Goal: Information Seeking & Learning: Understand process/instructions

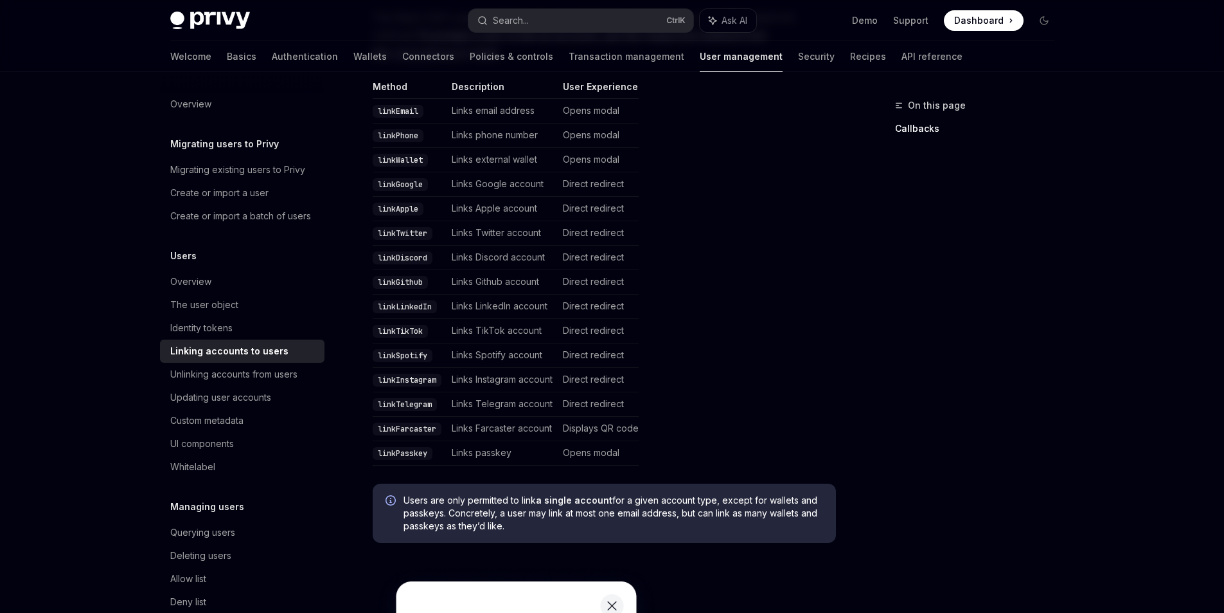
scroll to position [321, 0]
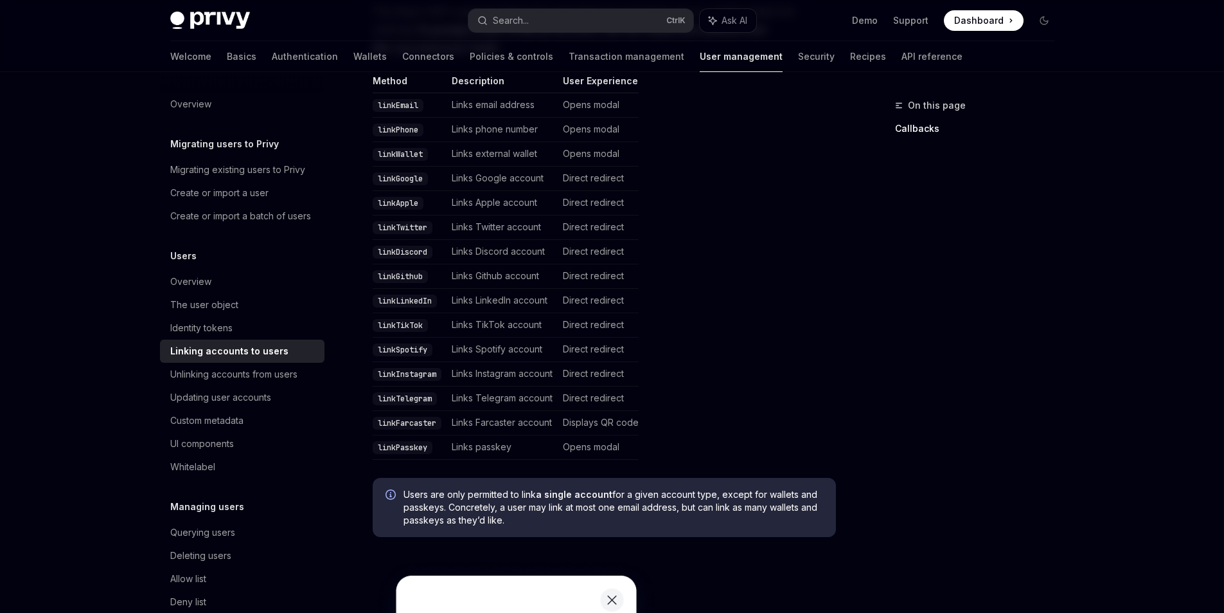
click at [391, 234] on code "linkTwitter" at bounding box center [403, 227] width 60 height 13
copy code "linkTwitter"
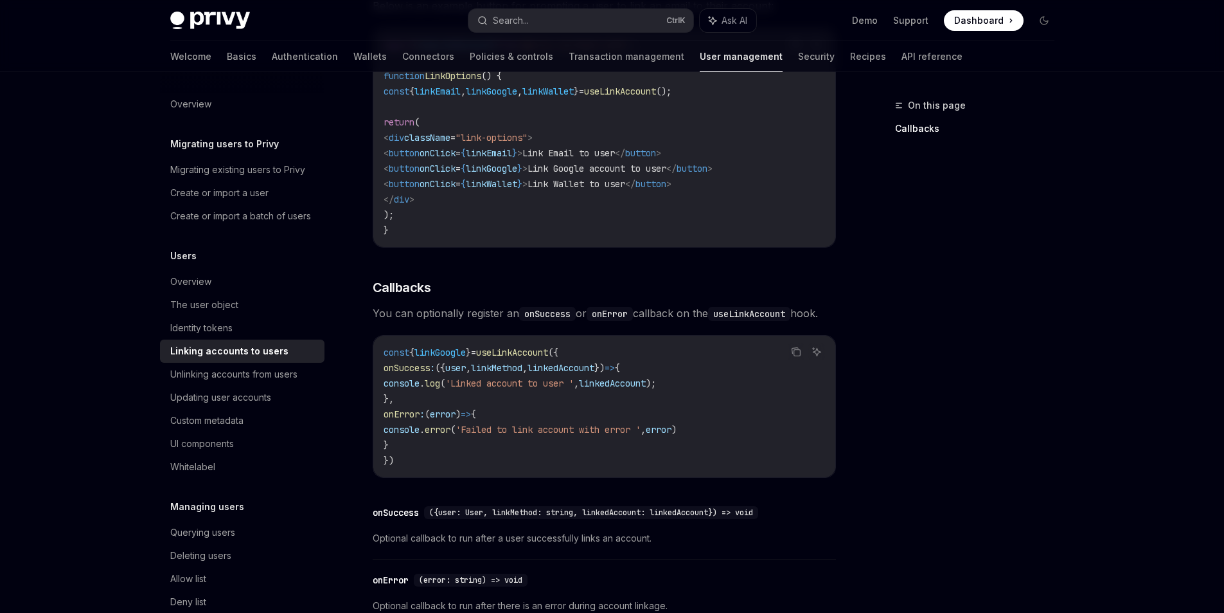
scroll to position [1414, 0]
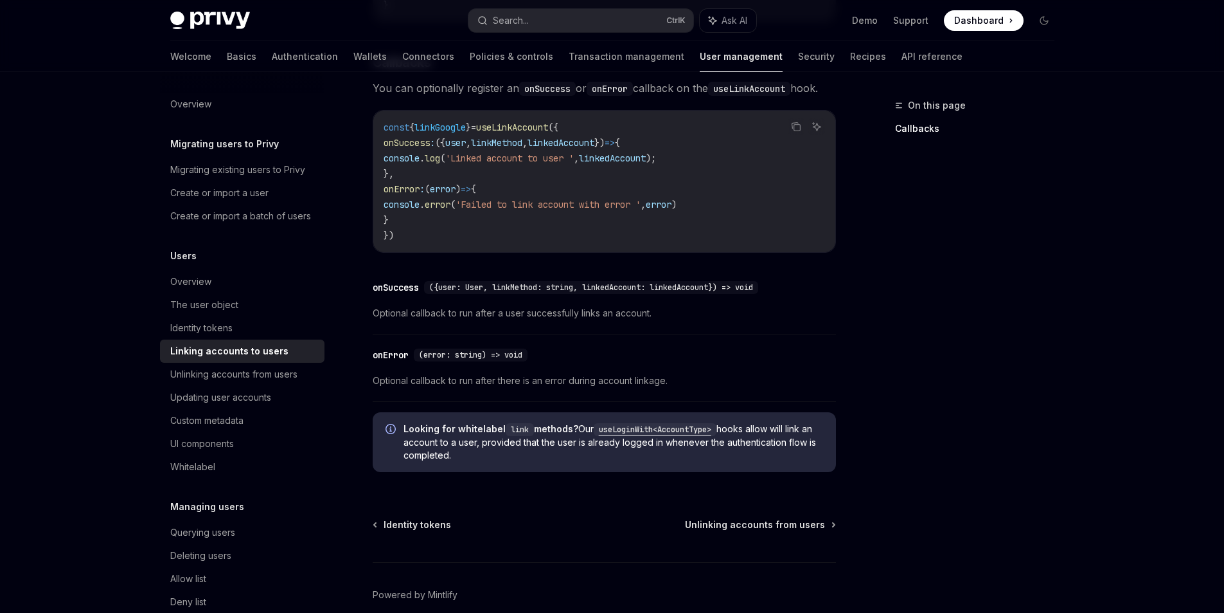
click at [199, 359] on div "Linking accounts to users" at bounding box center [229, 350] width 118 height 15
type textarea "*"
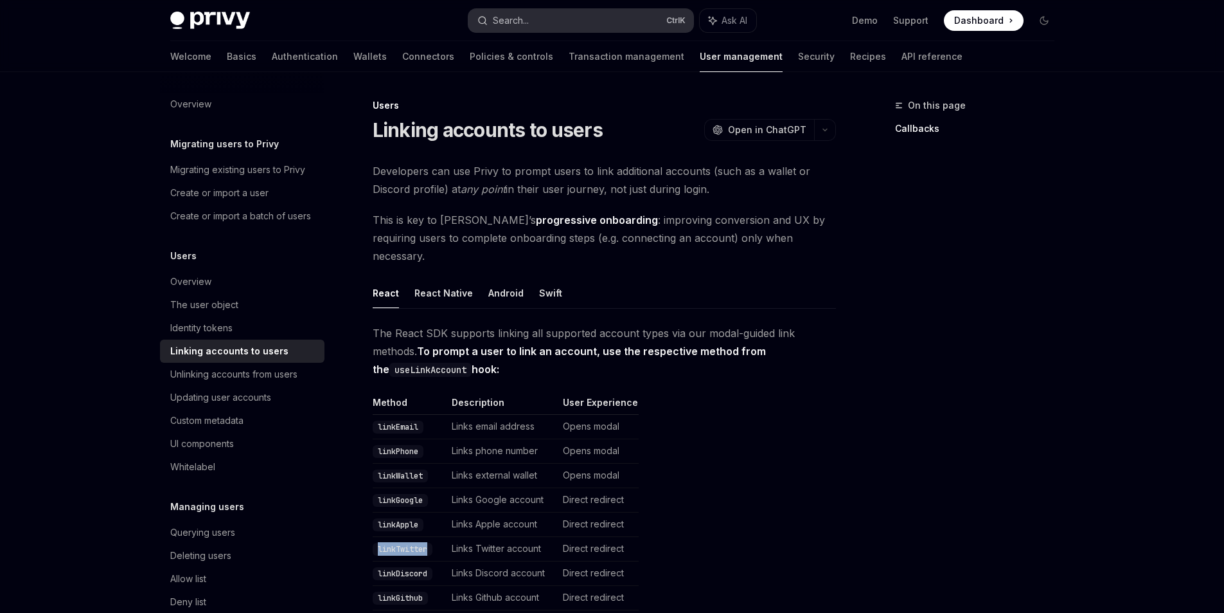
click at [534, 20] on button "Search... Ctrl K" at bounding box center [581, 20] width 225 height 23
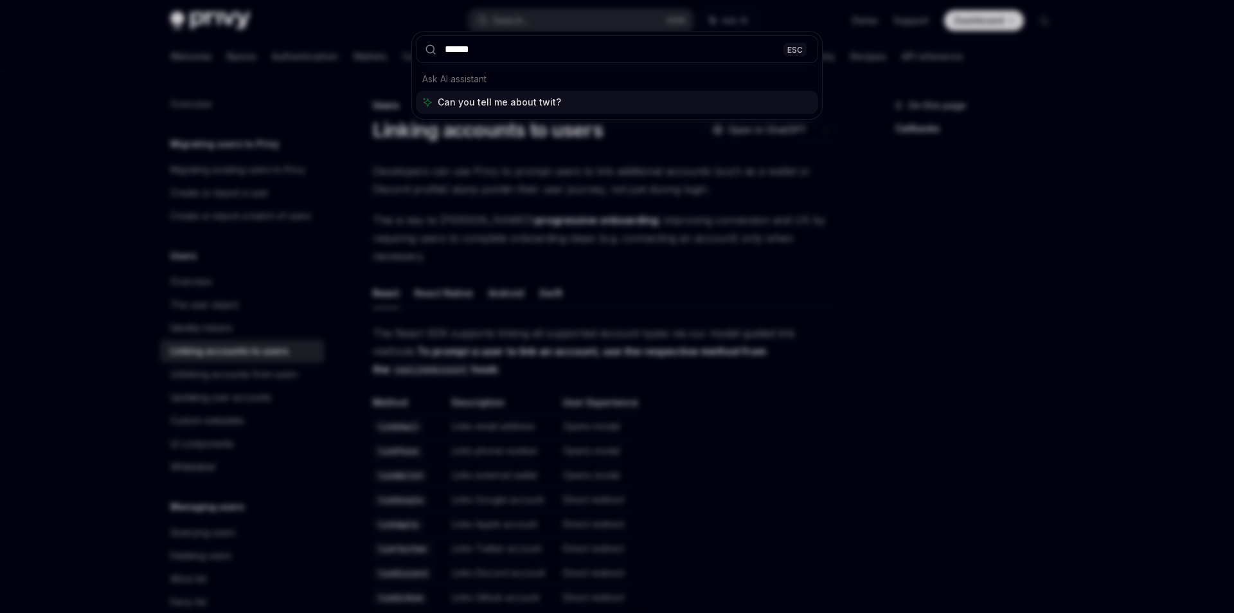
type input "*******"
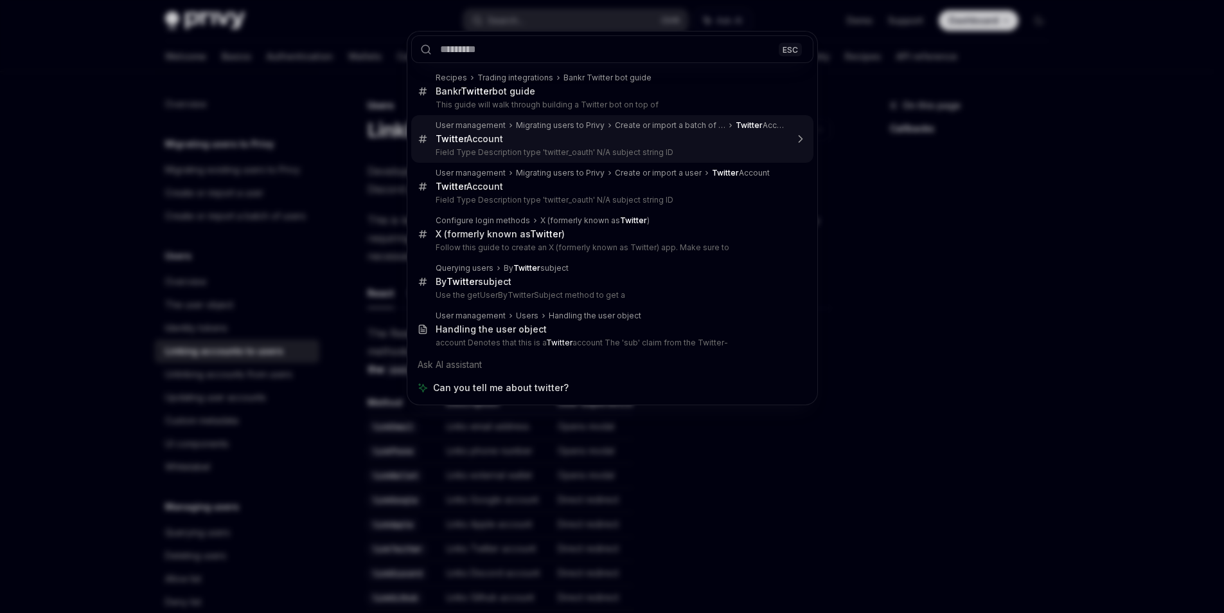
type textarea "*"
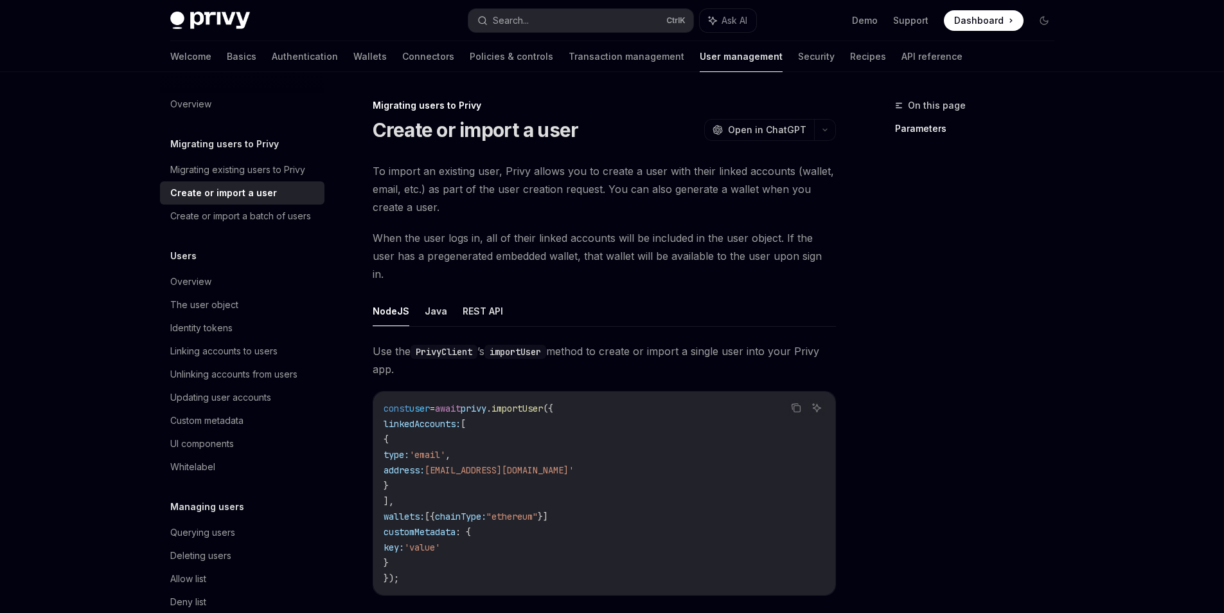
drag, startPoint x: 501, startPoint y: 140, endPoint x: 479, endPoint y: 188, distance: 52.3
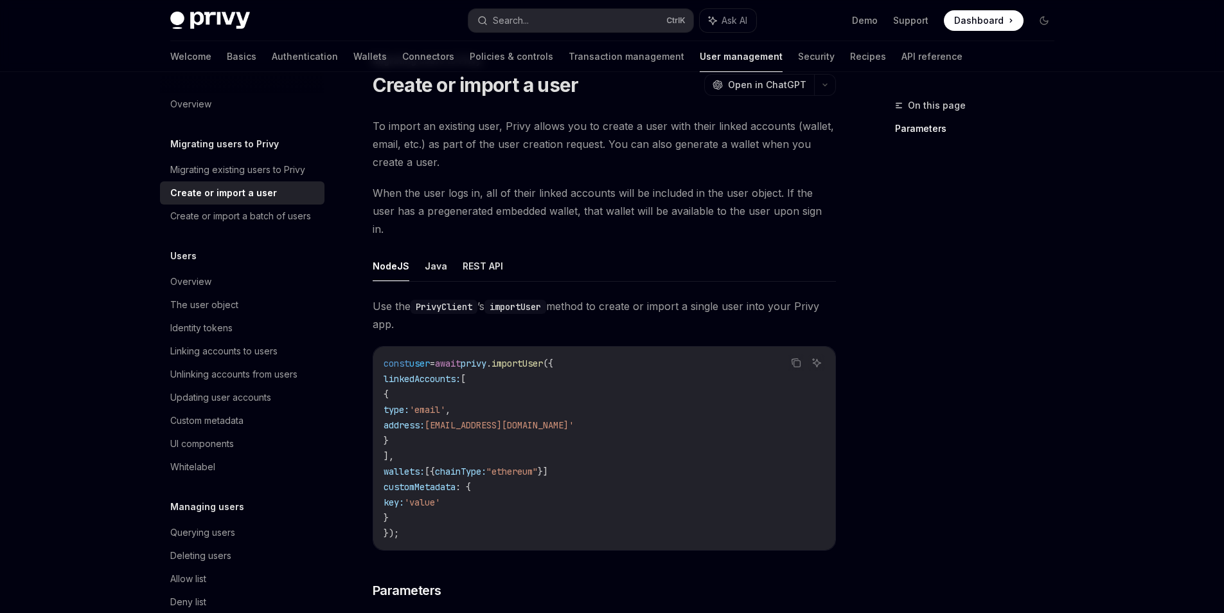
scroll to position [64, 0]
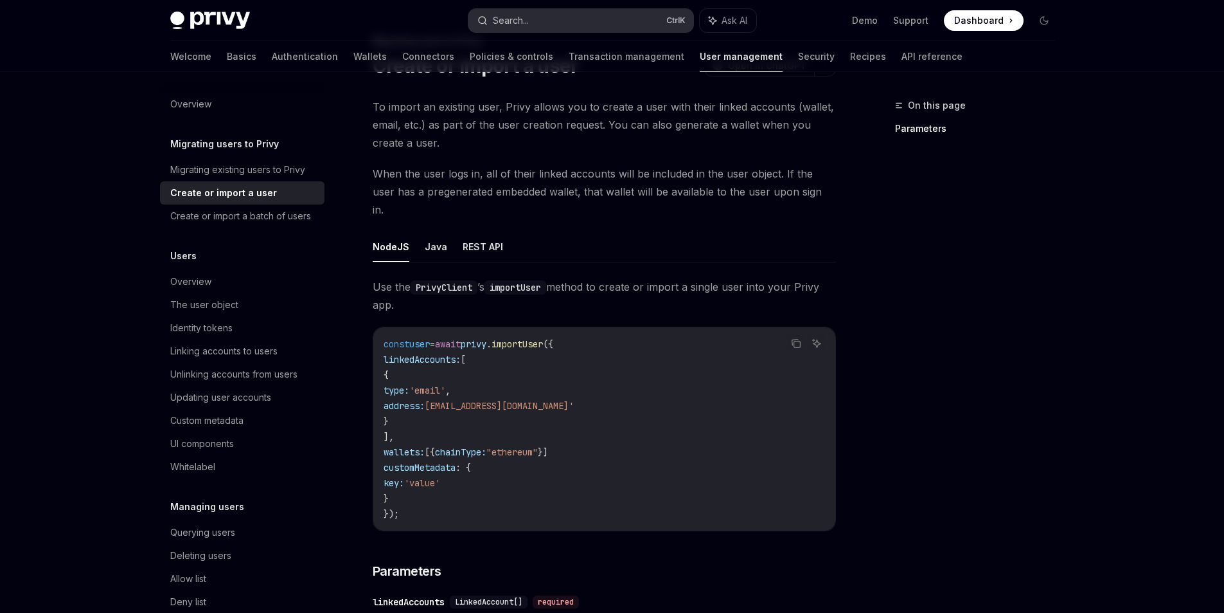
click at [524, 21] on div "Search..." at bounding box center [511, 20] width 36 height 15
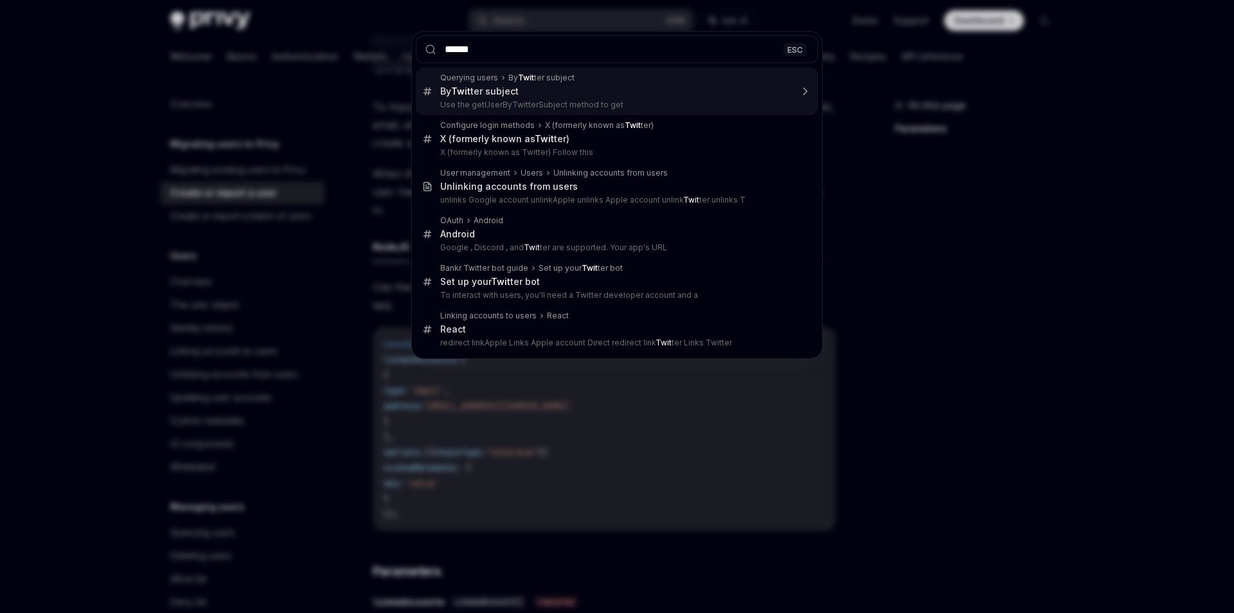
type input "*******"
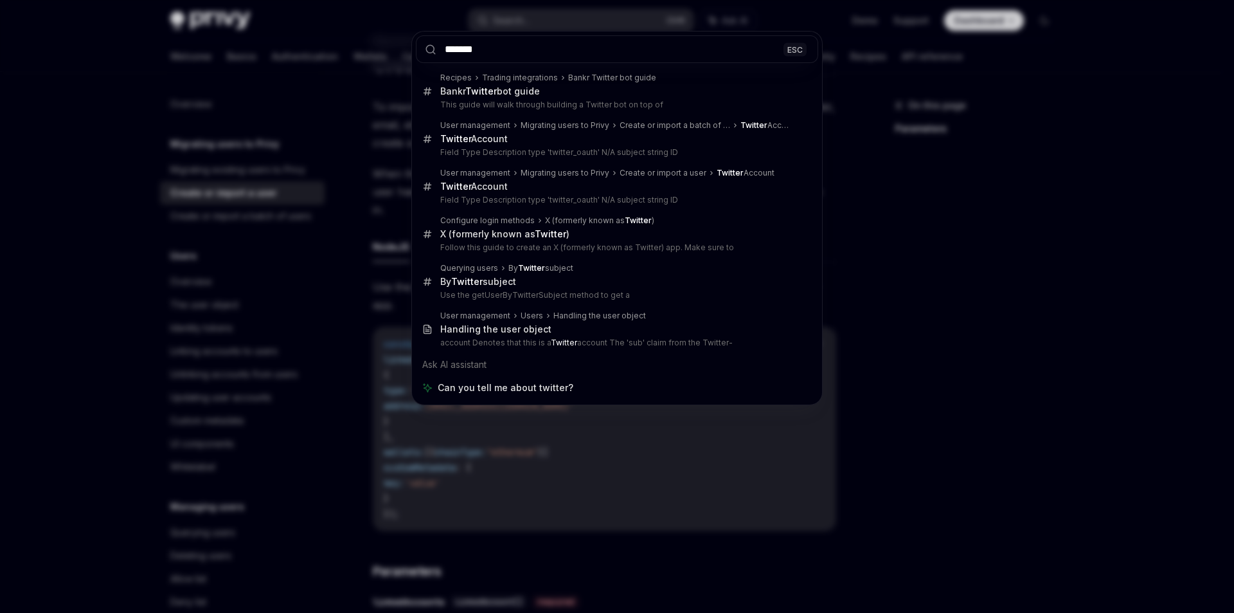
drag, startPoint x: 498, startPoint y: 353, endPoint x: 545, endPoint y: 374, distance: 51.5
click at [545, 374] on div "Ask AI assistant" at bounding box center [617, 364] width 402 height 23
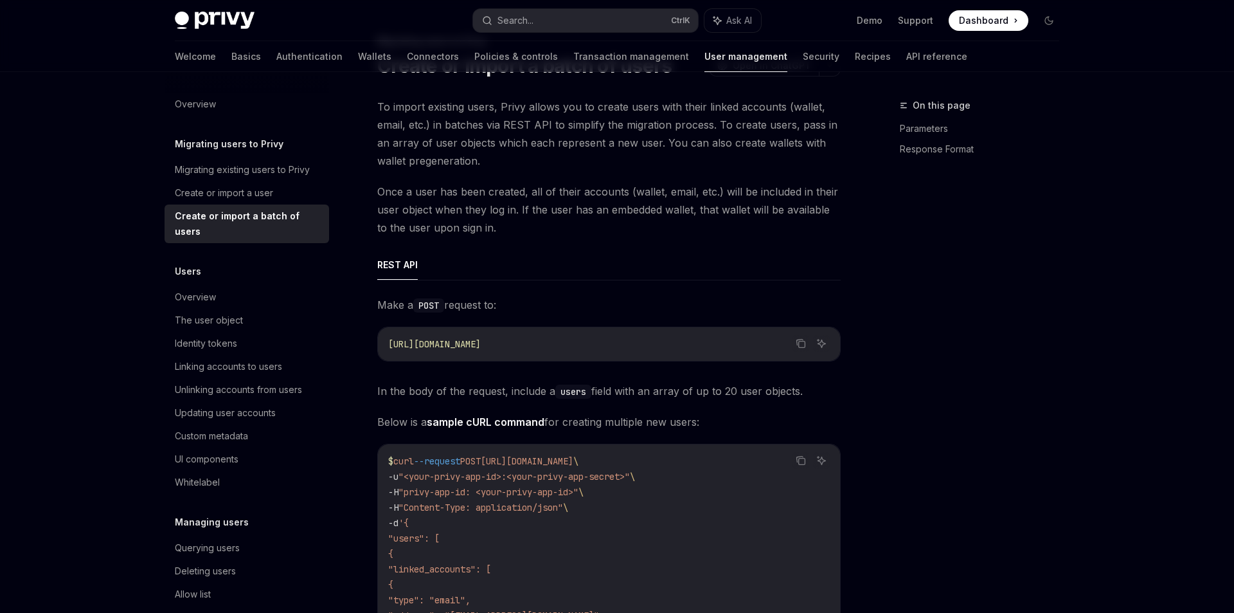
type textarea "*"
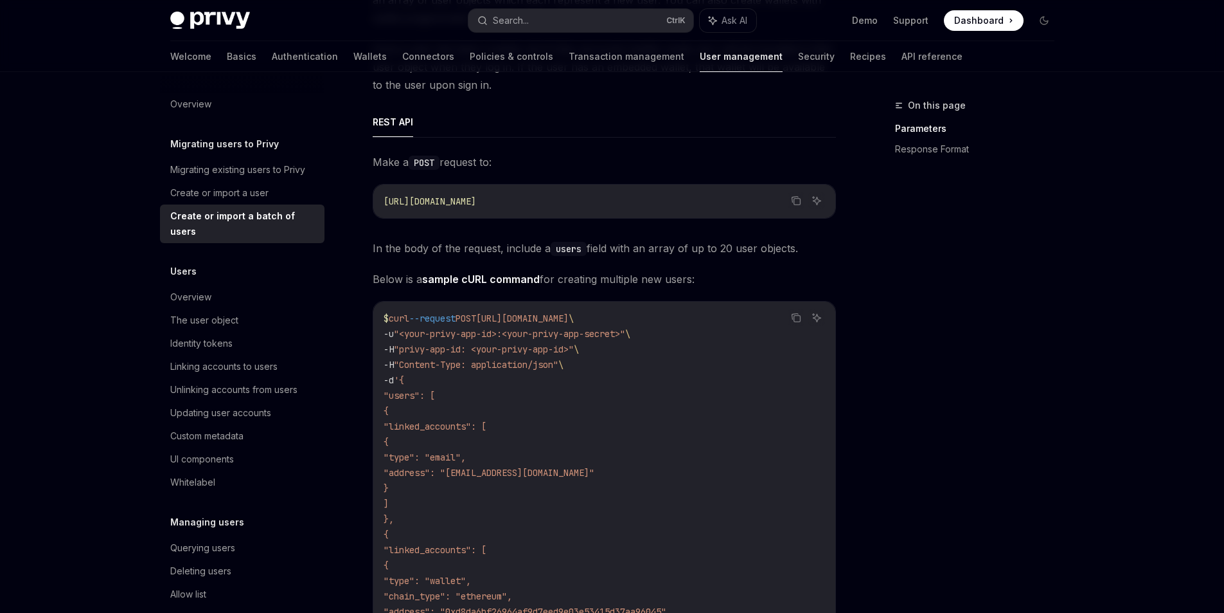
scroll to position [129, 0]
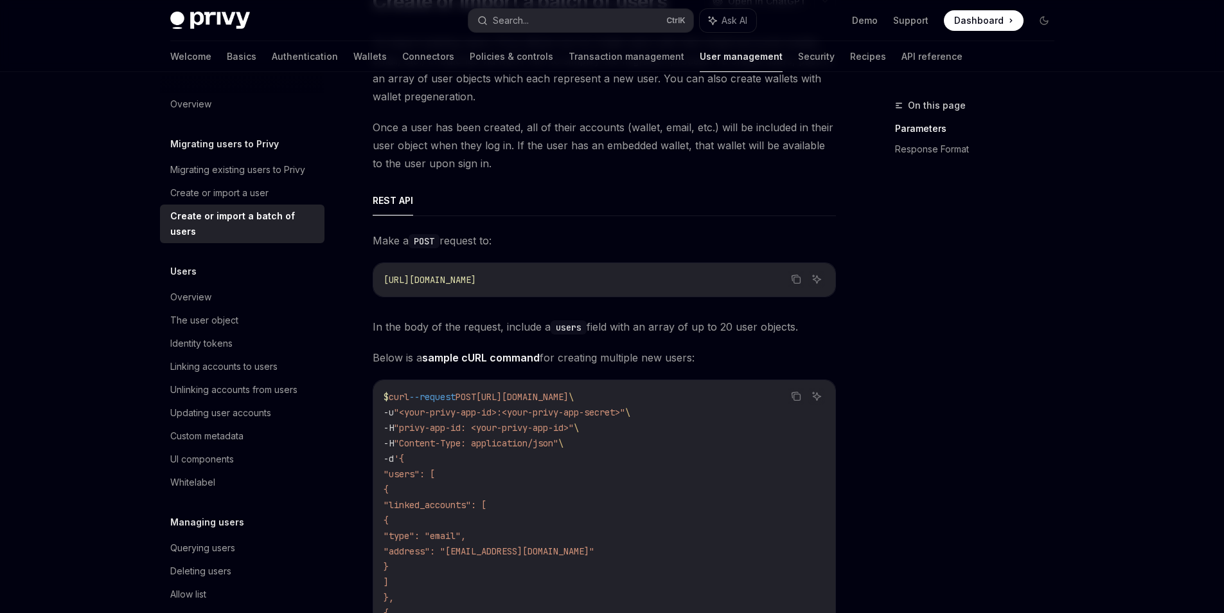
click at [522, 364] on strong "sample cURL command" at bounding box center [481, 357] width 118 height 13
click at [461, 366] on span "Below is a sample cURL command for creating multiple new users:" at bounding box center [604, 357] width 463 height 18
click at [443, 336] on span "In the body of the request, include a users field with an array of up to 20 use…" at bounding box center [604, 327] width 463 height 18
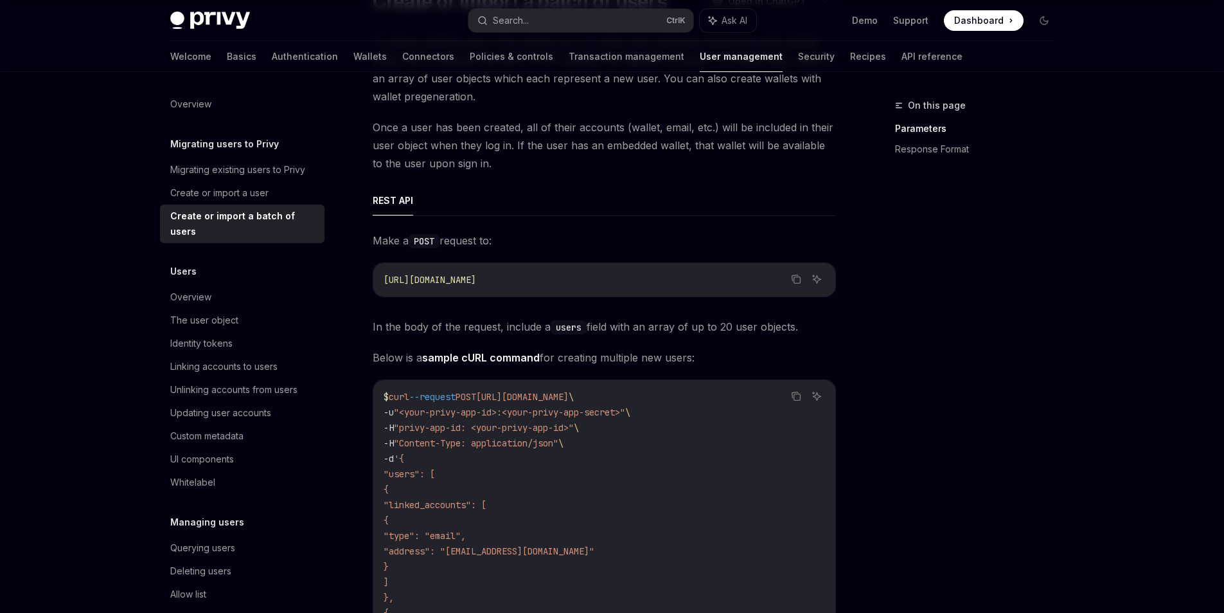
click at [435, 336] on span "In the body of the request, include a users field with an array of up to 20 use…" at bounding box center [604, 327] width 463 height 18
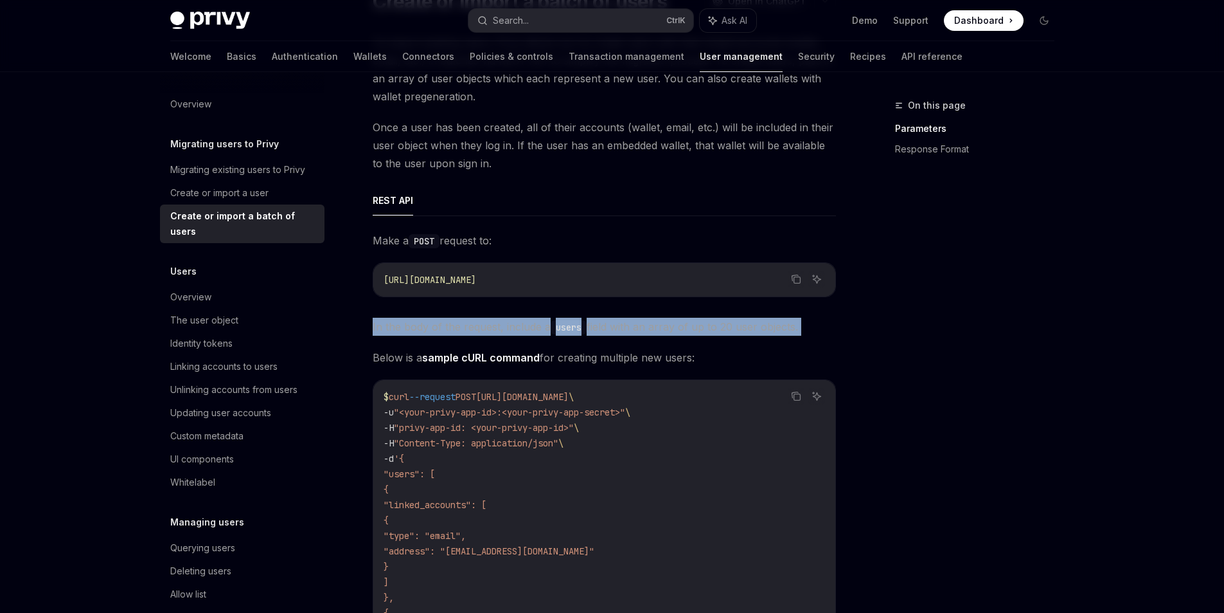
click at [435, 336] on span "In the body of the request, include a users field with an array of up to 20 use…" at bounding box center [604, 327] width 463 height 18
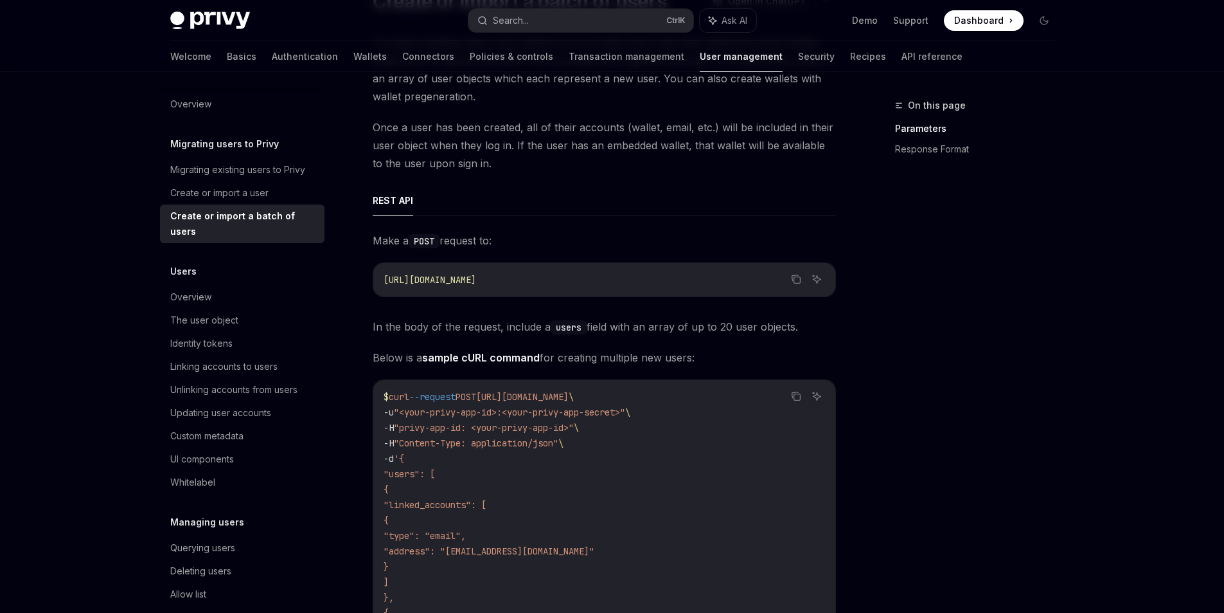
click at [457, 285] on span "[URL][DOMAIN_NAME]" at bounding box center [430, 280] width 93 height 12
click at [458, 285] on span "[URL][DOMAIN_NAME]" at bounding box center [430, 280] width 93 height 12
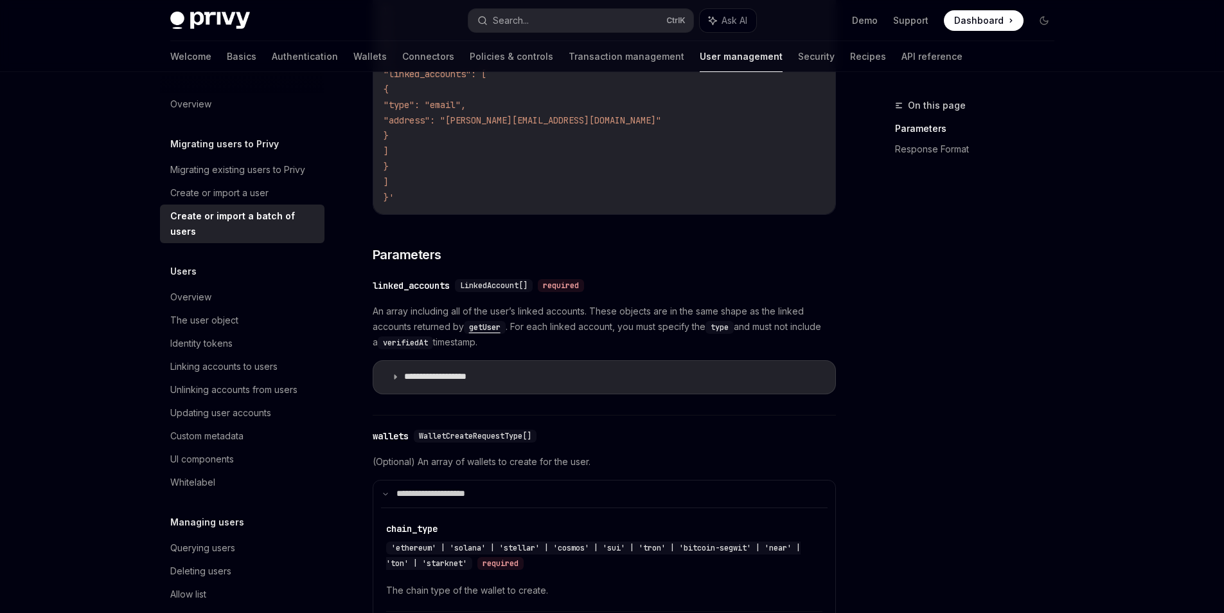
scroll to position [900, 0]
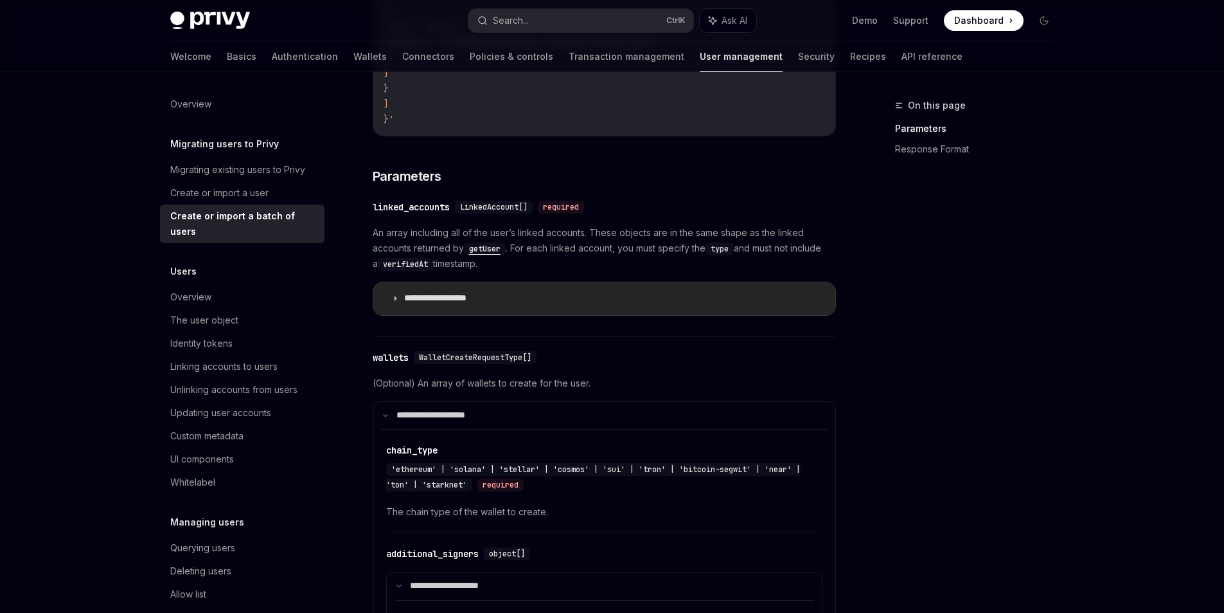
click at [501, 315] on summary "**********" at bounding box center [604, 298] width 462 height 33
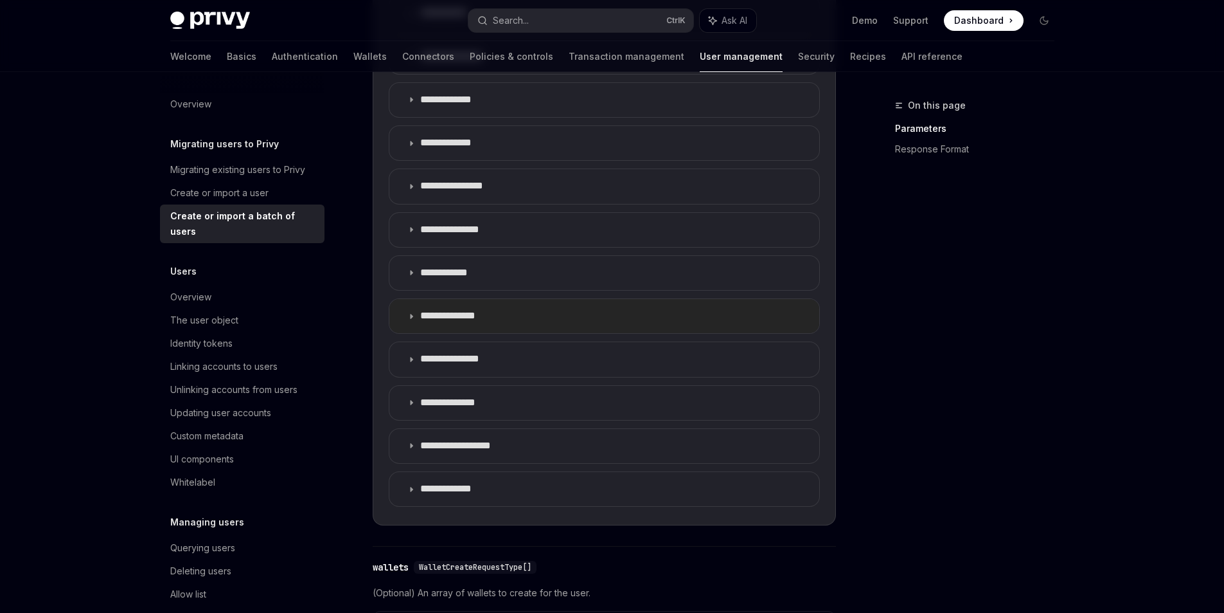
scroll to position [1414, 0]
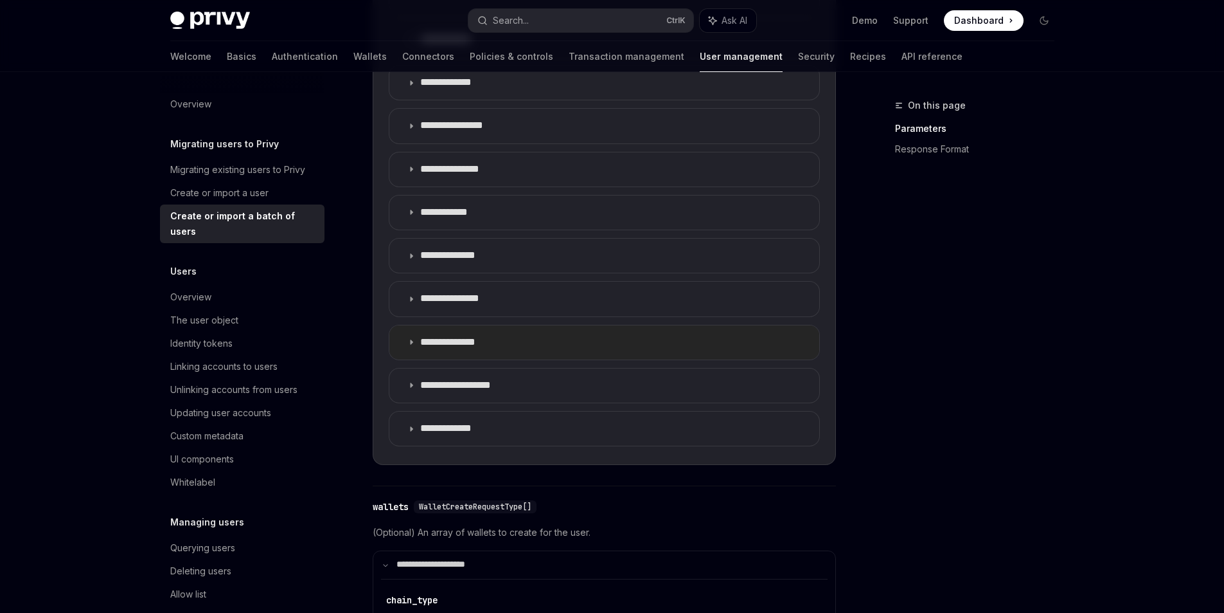
click at [465, 359] on summary "**********" at bounding box center [605, 342] width 430 height 34
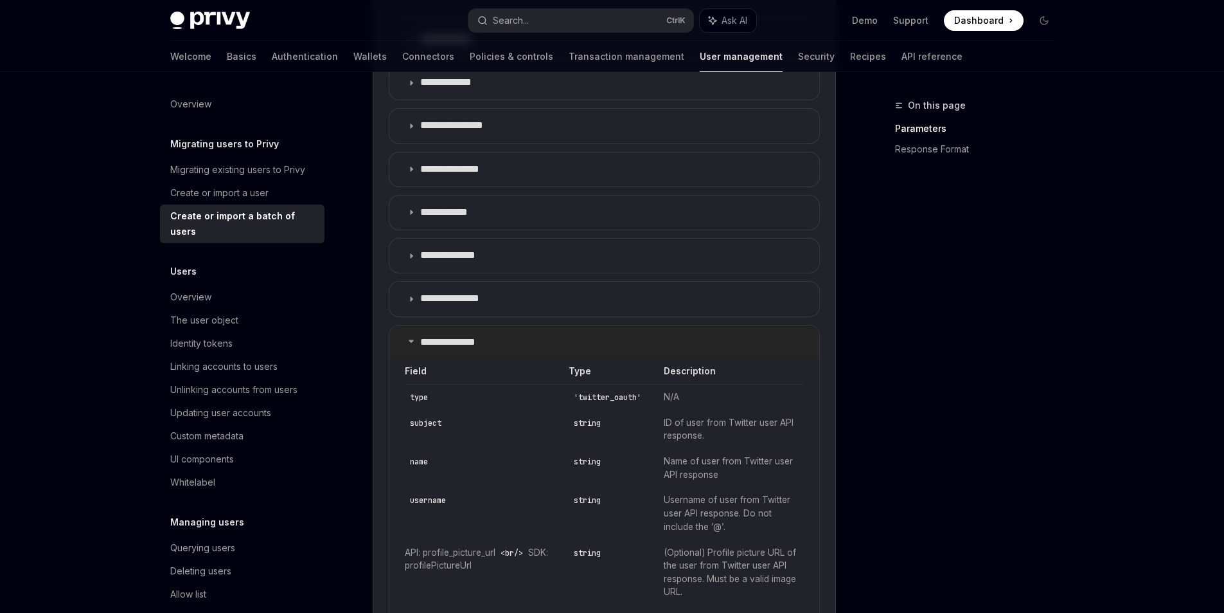
click at [465, 359] on summary "**********" at bounding box center [605, 342] width 430 height 34
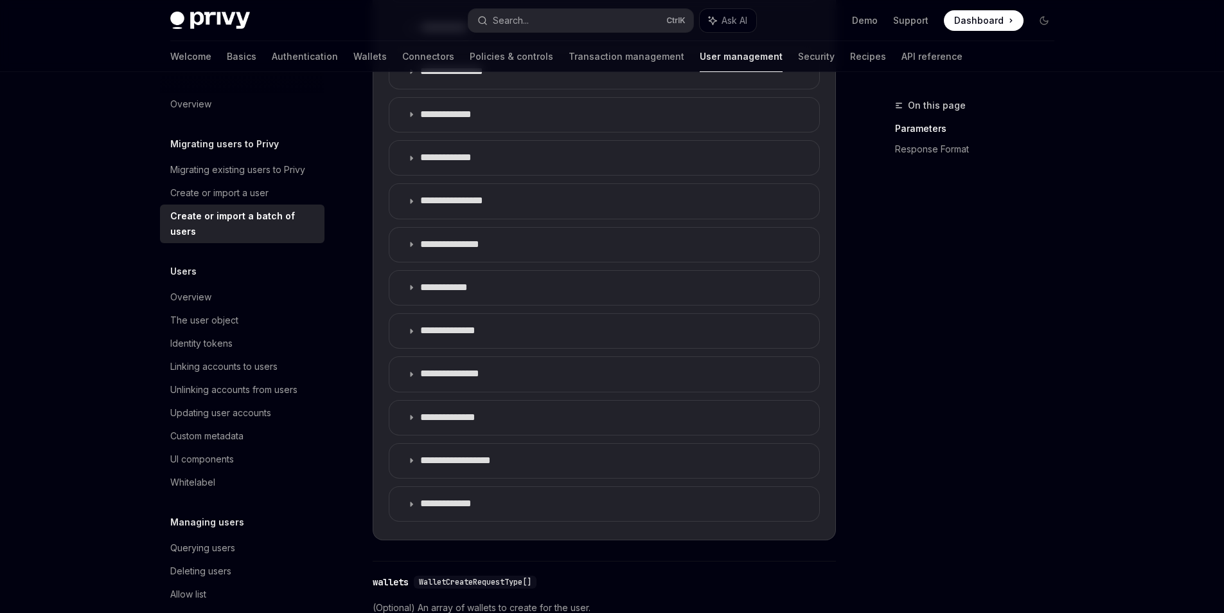
drag, startPoint x: 915, startPoint y: 372, endPoint x: 893, endPoint y: 276, distance: 98.4
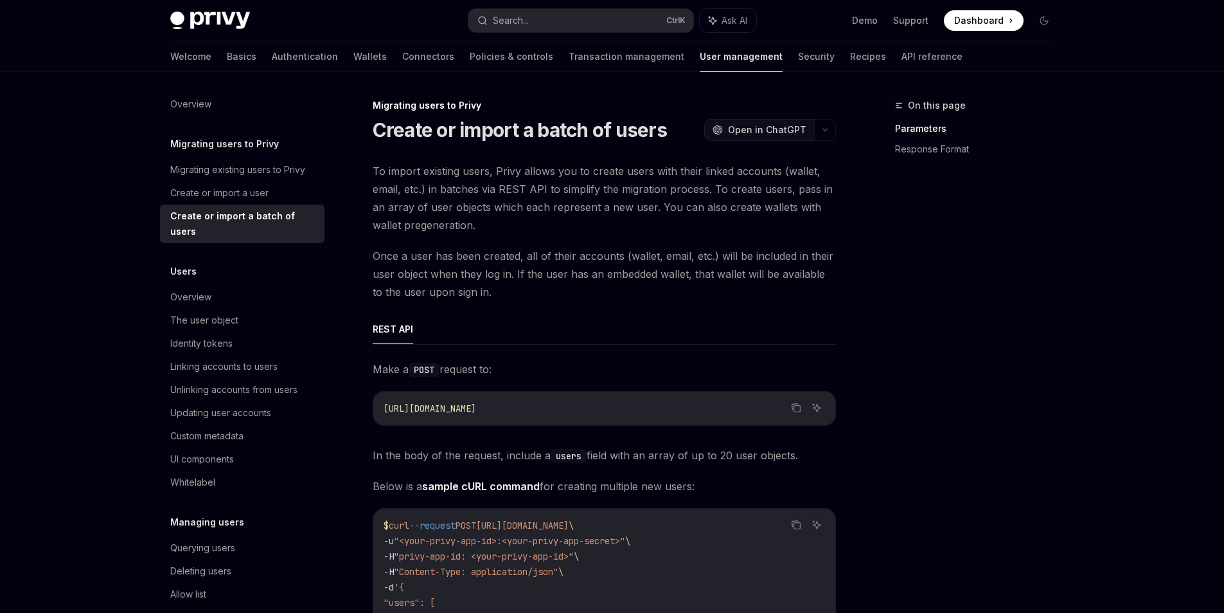
drag, startPoint x: 881, startPoint y: 372, endPoint x: 814, endPoint y: 138, distance: 243.3
